Goal: Task Accomplishment & Management: Complete application form

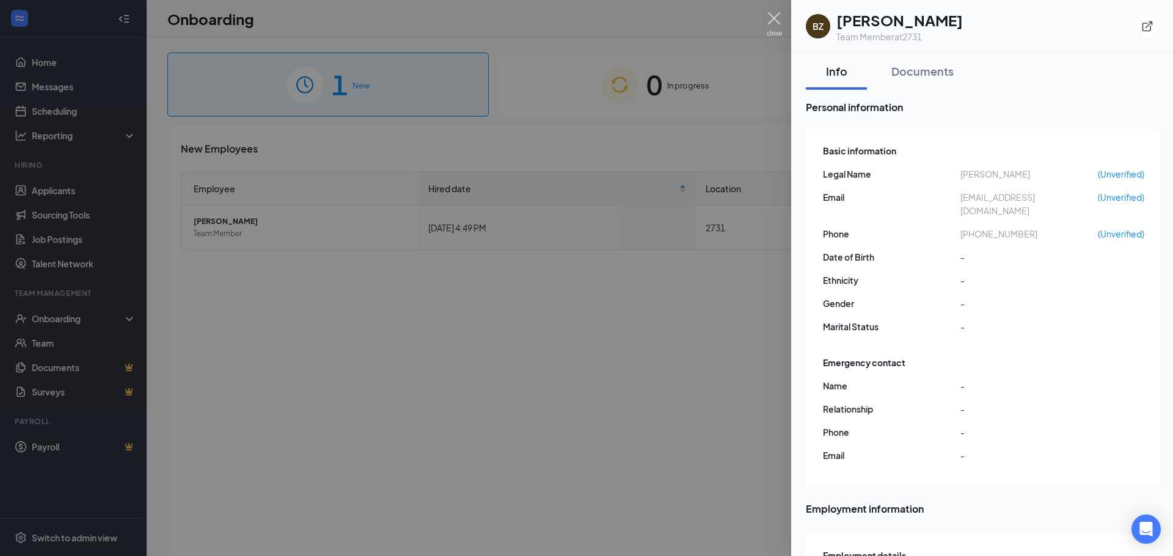
click at [778, 15] on img at bounding box center [774, 24] width 15 height 24
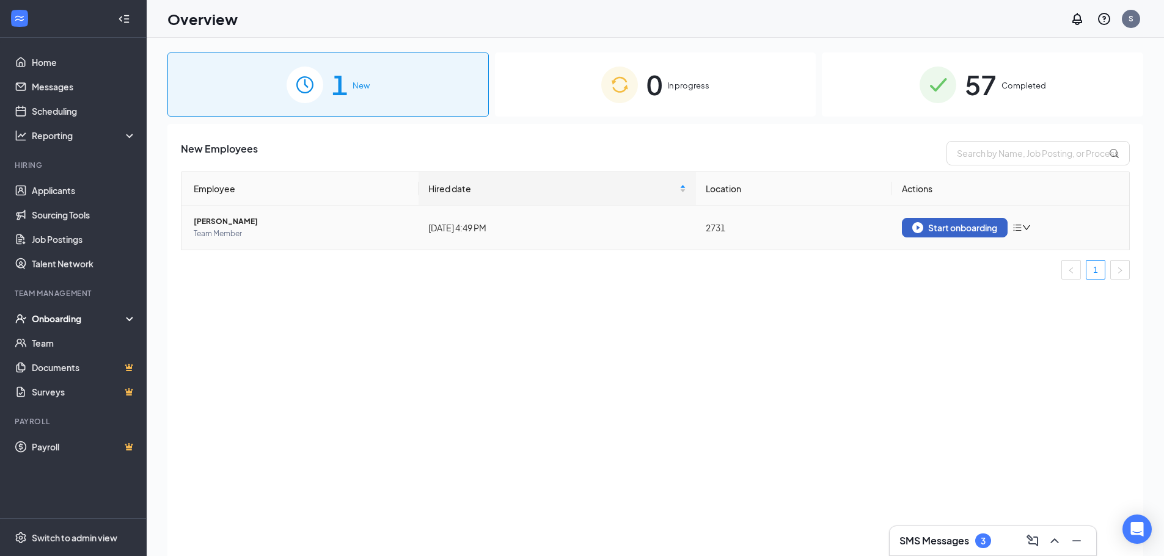
click at [941, 226] on div "Start onboarding" at bounding box center [954, 227] width 85 height 11
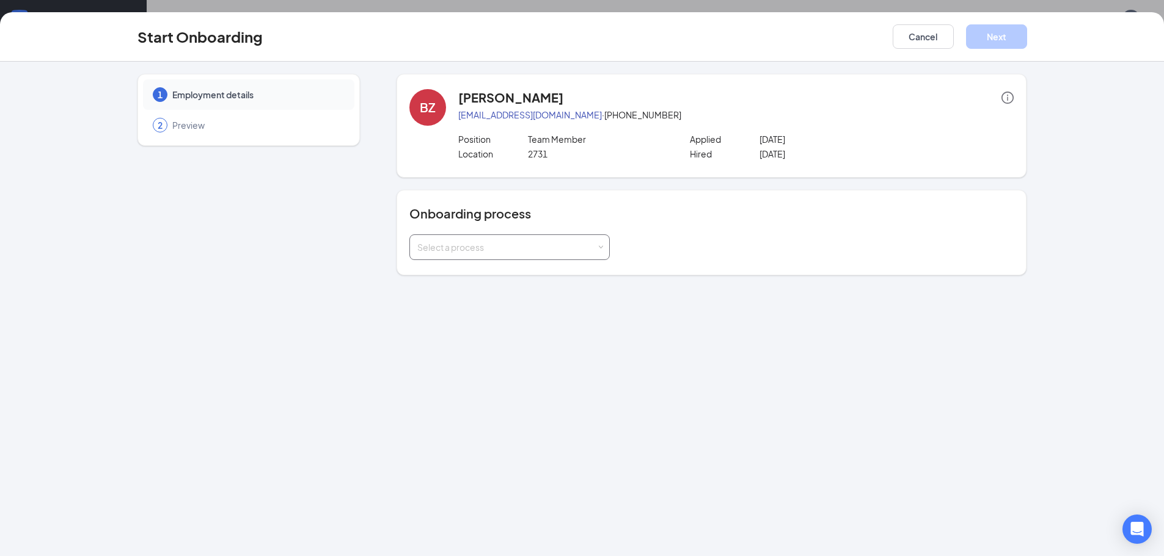
click at [604, 244] on div "Select a process" at bounding box center [509, 248] width 200 height 26
click at [487, 277] on span "Rackson Onboarding" at bounding box center [456, 273] width 85 height 11
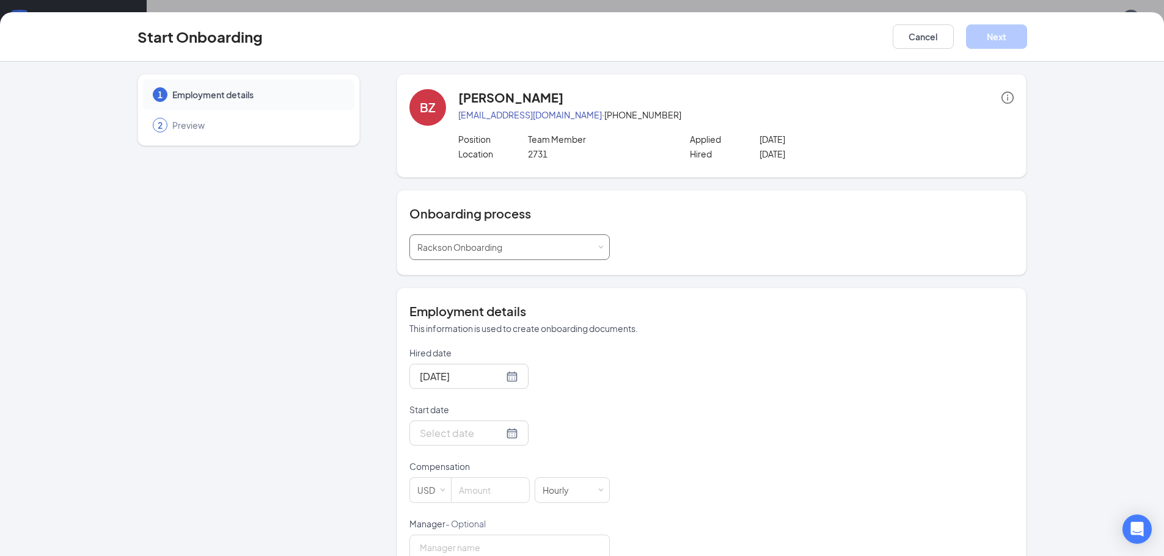
scroll to position [32, 0]
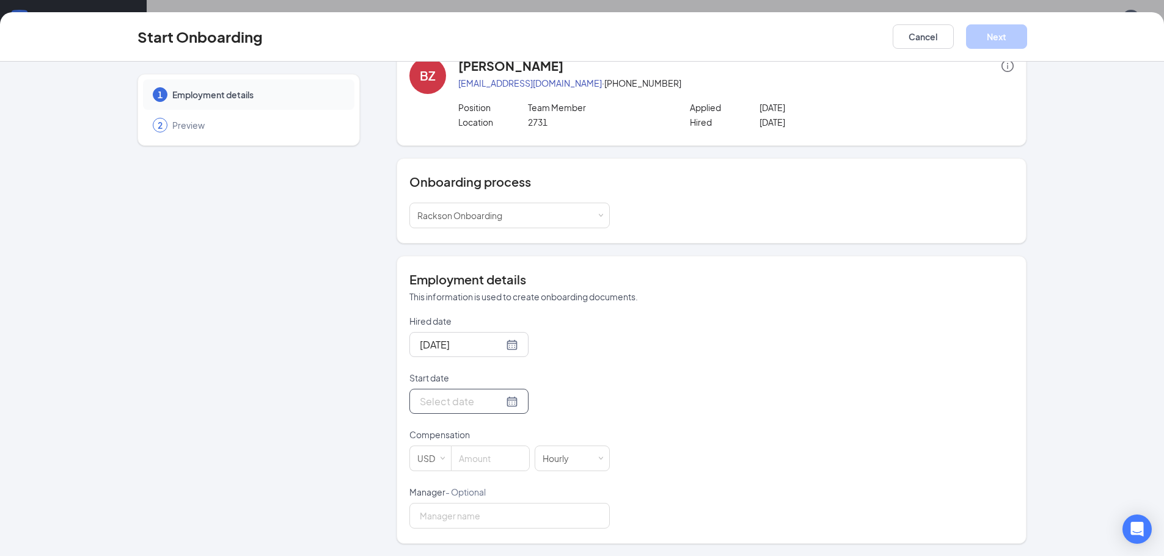
click at [498, 405] on div at bounding box center [469, 401] width 98 height 15
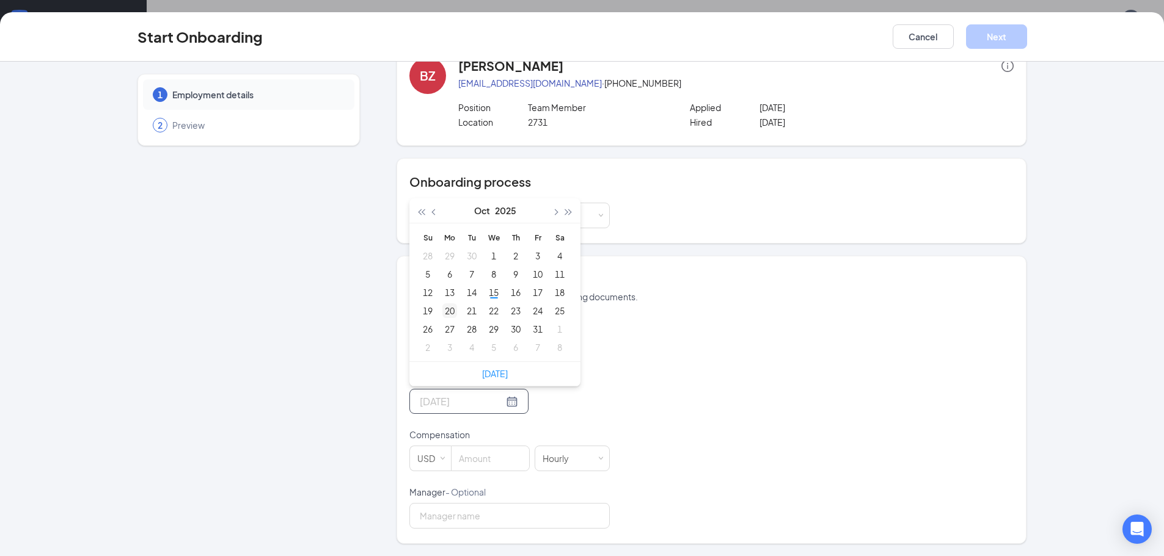
type input "[DATE]"
click at [448, 311] on div "20" at bounding box center [449, 311] width 15 height 15
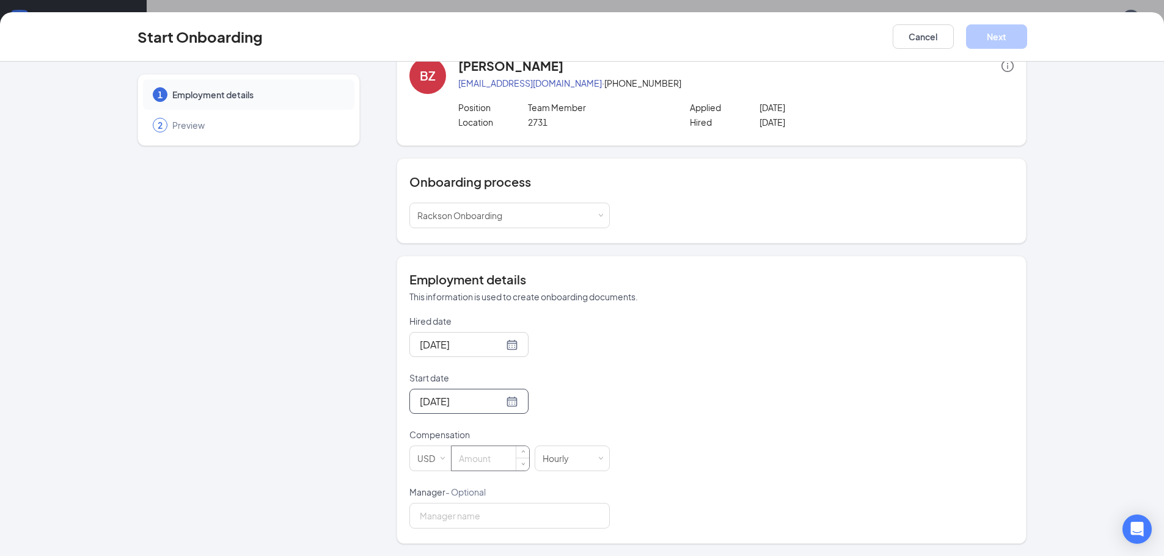
click at [467, 464] on input at bounding box center [490, 458] width 78 height 24
type input "15"
click at [477, 514] on input "Manager - Optional" at bounding box center [509, 516] width 200 height 26
type input "[PERSON_NAME]"
click at [986, 497] on div "Hired date [DATE] Start date [DATE] [DATE] Su Mo Tu We Th Fr Sa 28 29 30 1 2 3 …" at bounding box center [711, 422] width 604 height 214
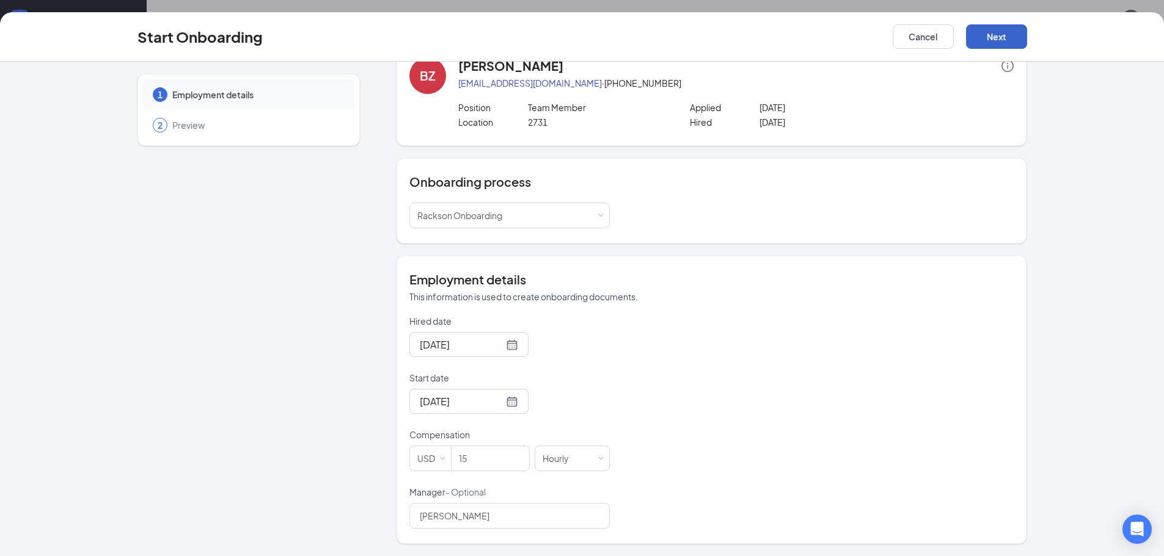
click at [1016, 40] on button "Next" at bounding box center [996, 36] width 61 height 24
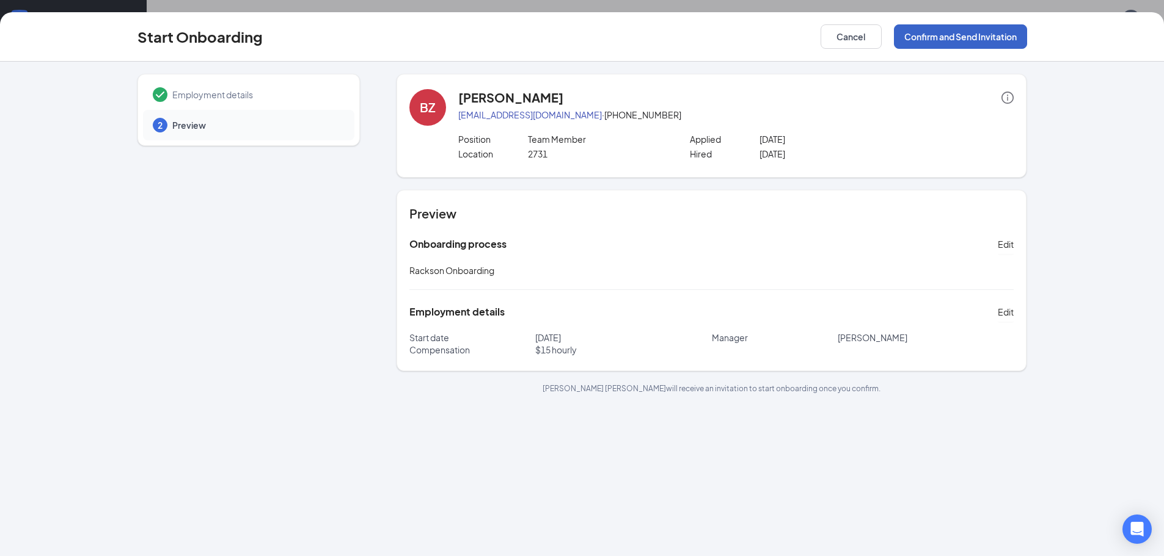
click at [997, 37] on button "Confirm and Send Invitation" at bounding box center [960, 36] width 133 height 24
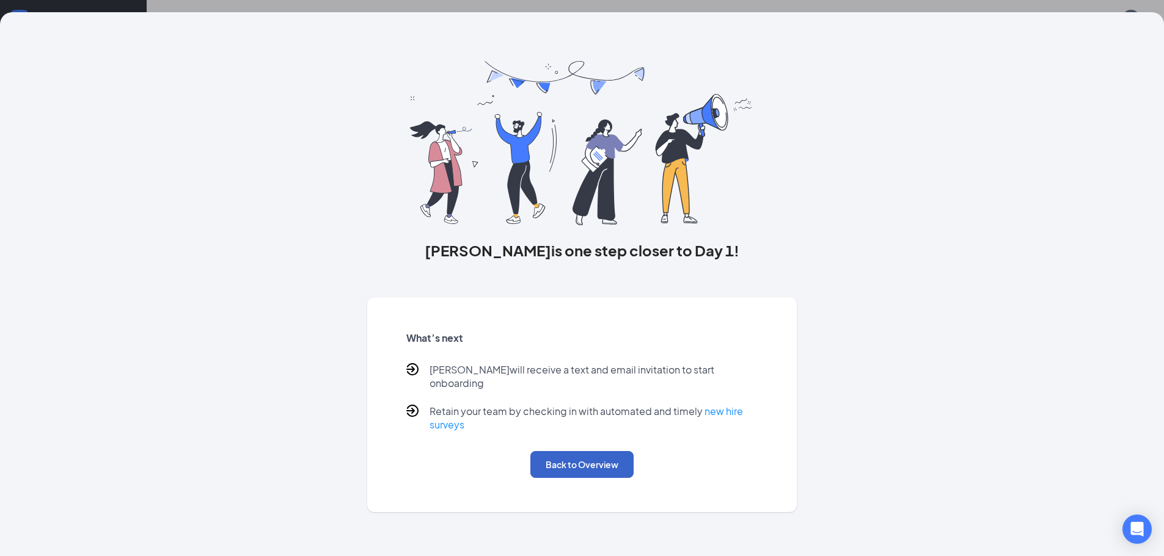
click at [570, 464] on button "Back to Overview" at bounding box center [581, 464] width 103 height 27
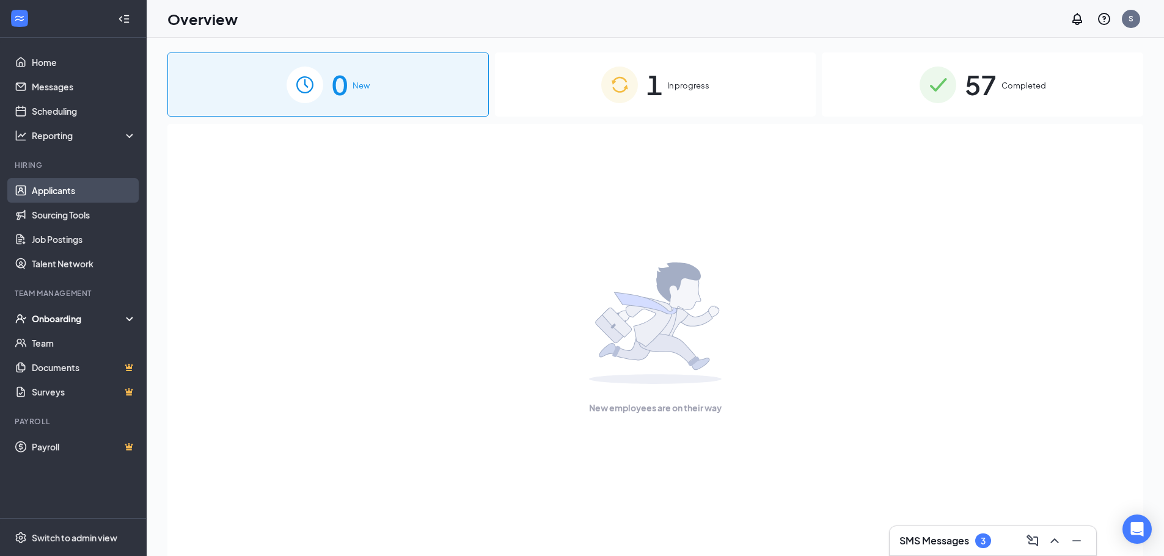
click at [79, 195] on link "Applicants" at bounding box center [84, 190] width 104 height 24
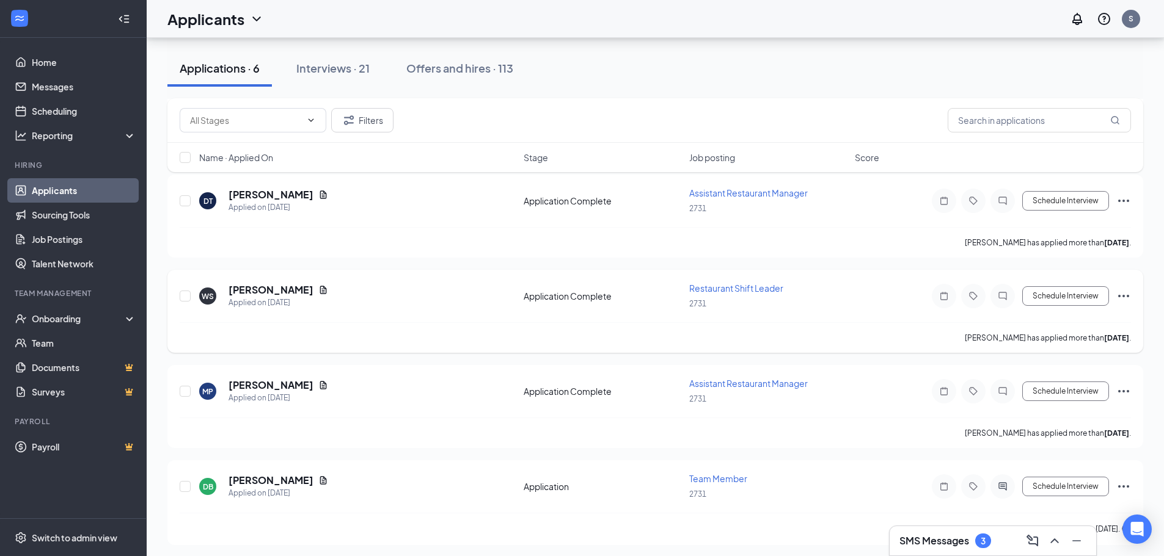
scroll to position [260, 0]
